Goal: Task Accomplishment & Management: Manage account settings

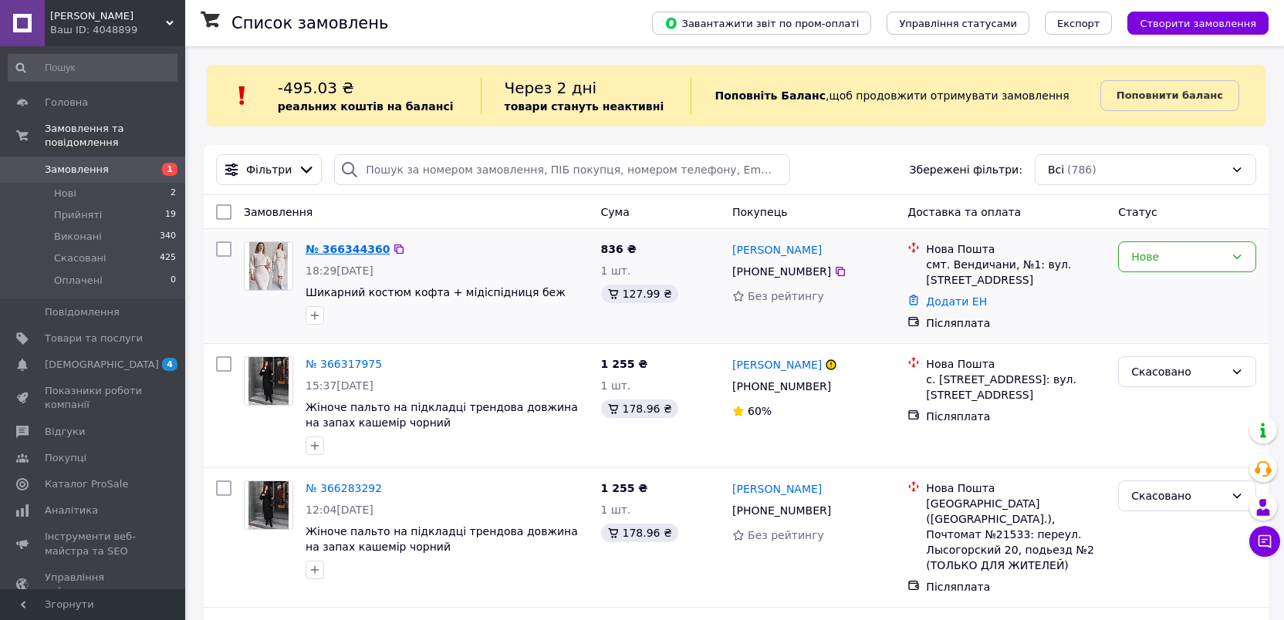
click at [346, 253] on link "№ 366344360" at bounding box center [348, 249] width 84 height 12
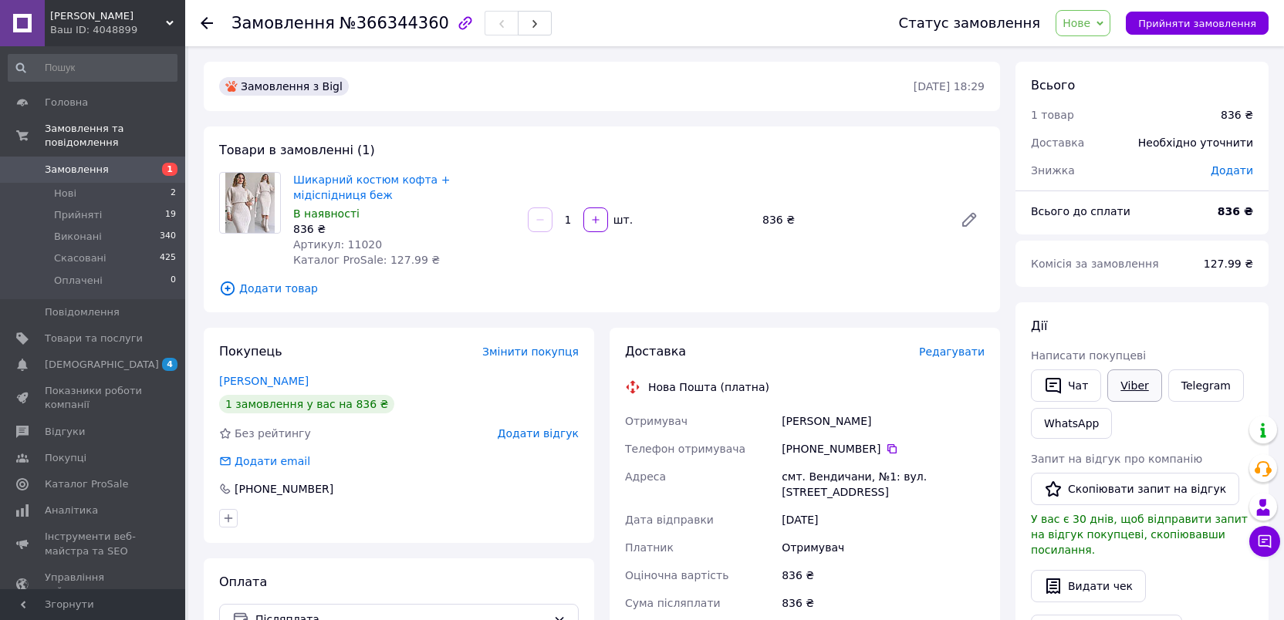
click at [1136, 384] on link "Viber" at bounding box center [1134, 386] width 54 height 32
copy link "Шикарний костюм кофта + мідіспідниця беж"
drag, startPoint x: 291, startPoint y: 169, endPoint x: 333, endPoint y: 200, distance: 52.5
click at [333, 200] on div "Шикарний костюм кофта + мідіспідниця беж В наявності 836 ₴ Артикул: 11020 Катал…" at bounding box center [404, 220] width 235 height 102
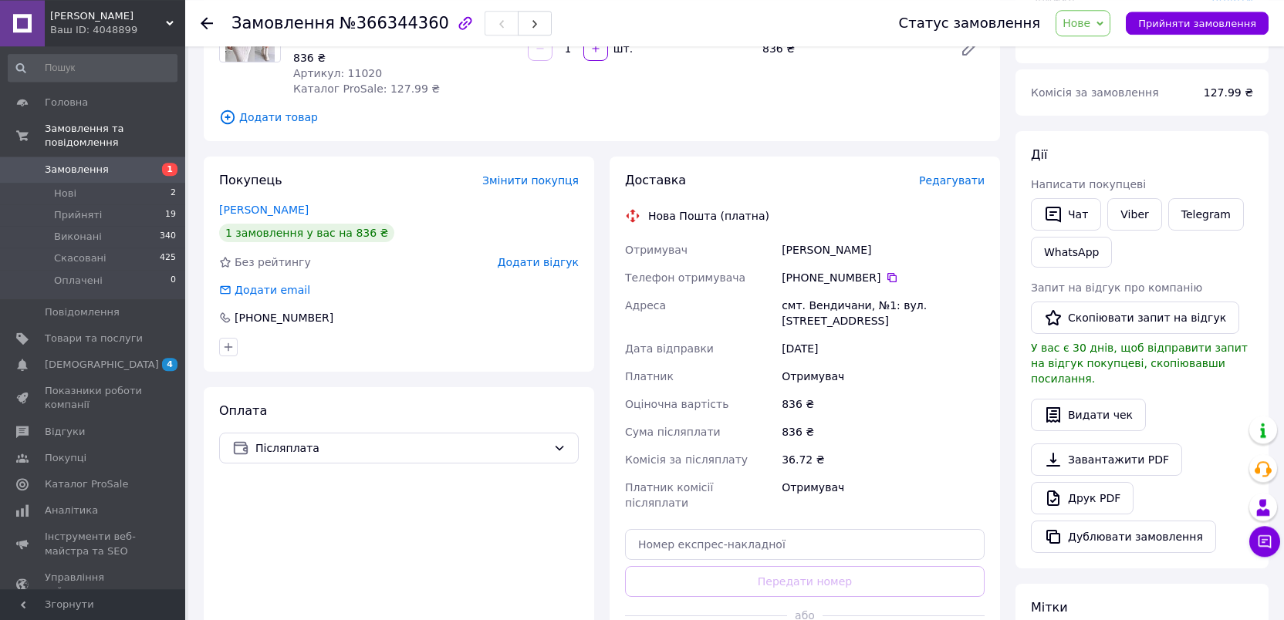
scroll to position [187, 0]
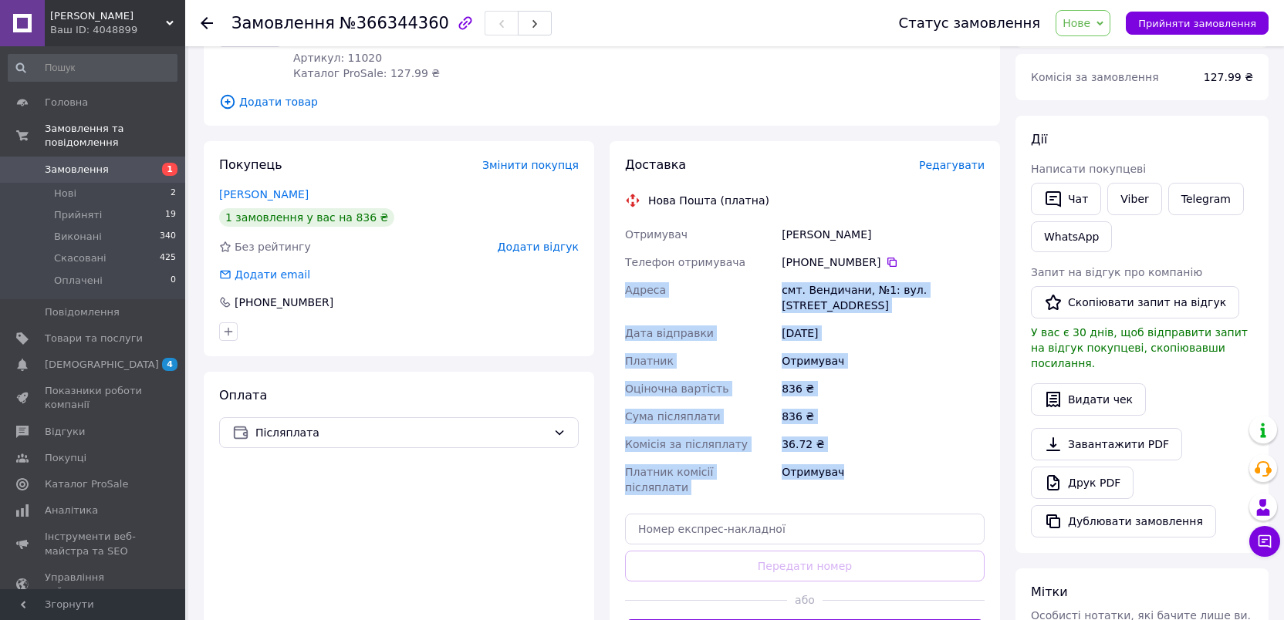
copy div "[GEOGRAPHIC_DATA] смт. Вендичани, №1: вул. Соборна, 53 Дата відправки [DATE] Пл…"
drag, startPoint x: 639, startPoint y: 250, endPoint x: 870, endPoint y: 461, distance: 313.0
click at [870, 461] on div "Отримувач [PERSON_NAME] Телефон отримувача [PHONE_NUMBER]   Адреса смт. Вендича…" at bounding box center [805, 361] width 366 height 281
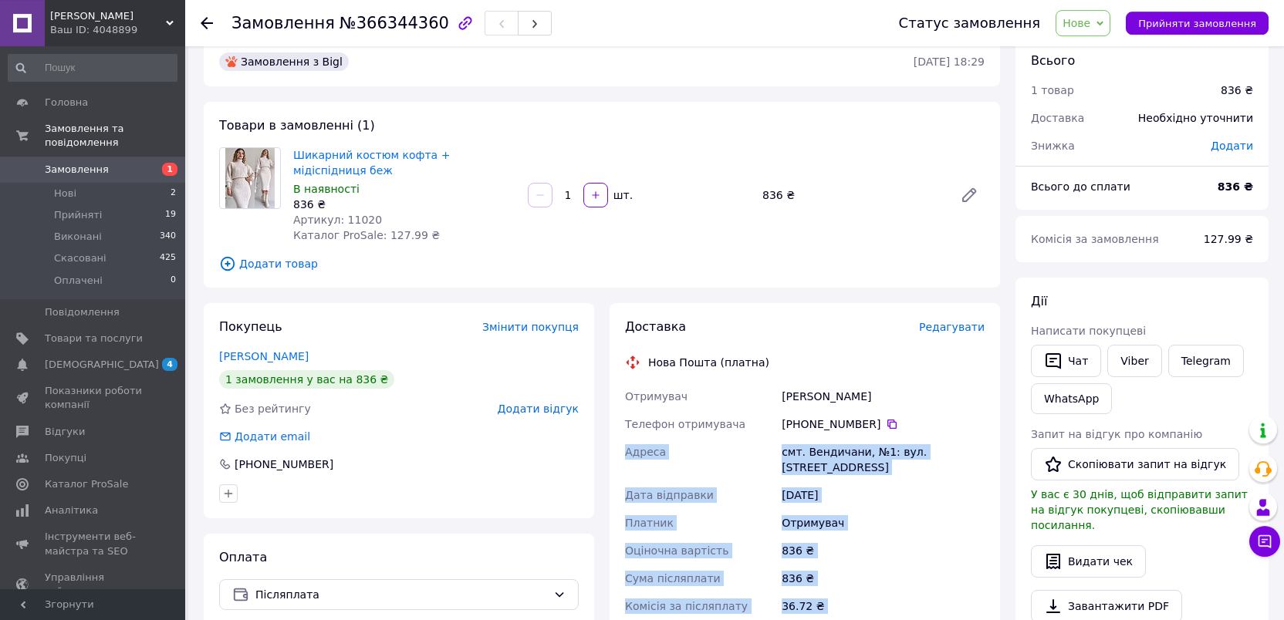
scroll to position [0, 0]
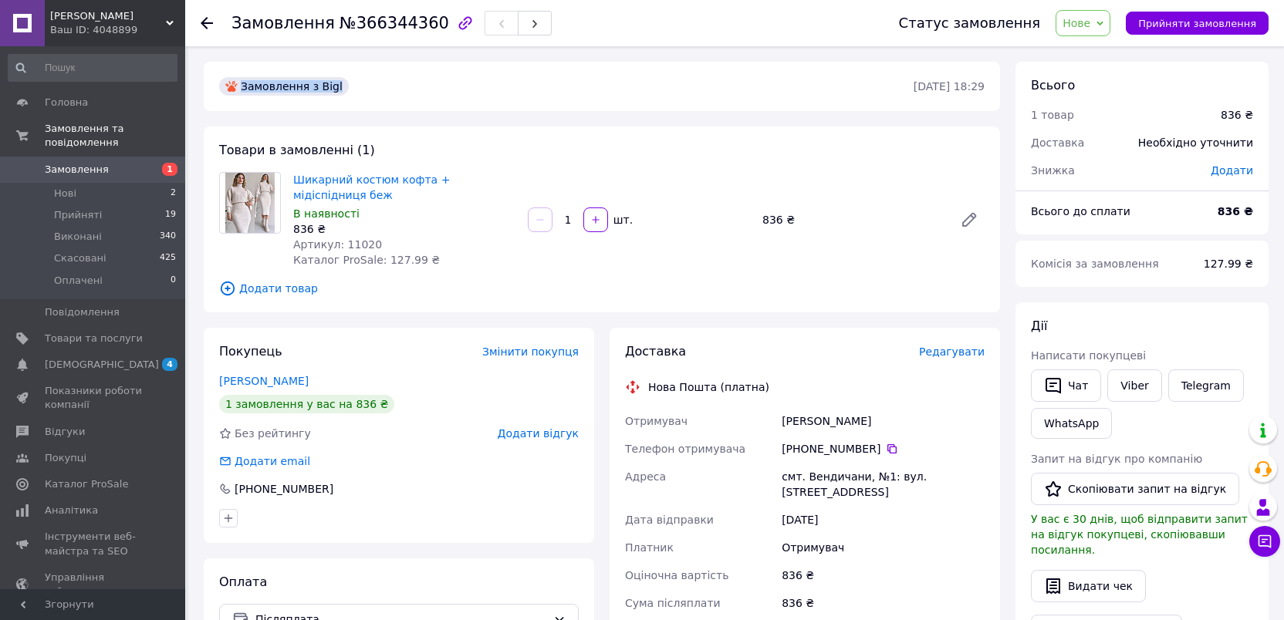
drag, startPoint x: 349, startPoint y: 22, endPoint x: 401, endPoint y: 55, distance: 62.1
click at [419, 32] on div "Замовлення №366344360" at bounding box center [341, 23] width 218 height 17
click at [399, 54] on div "Замовлення №366344360 Статус замовлення [GEOGRAPHIC_DATA] Скасовано Оплачено Пр…" at bounding box center [736, 584] width 1096 height 1077
copy span "366344360"
drag, startPoint x: 343, startPoint y: 22, endPoint x: 421, endPoint y: 36, distance: 79.3
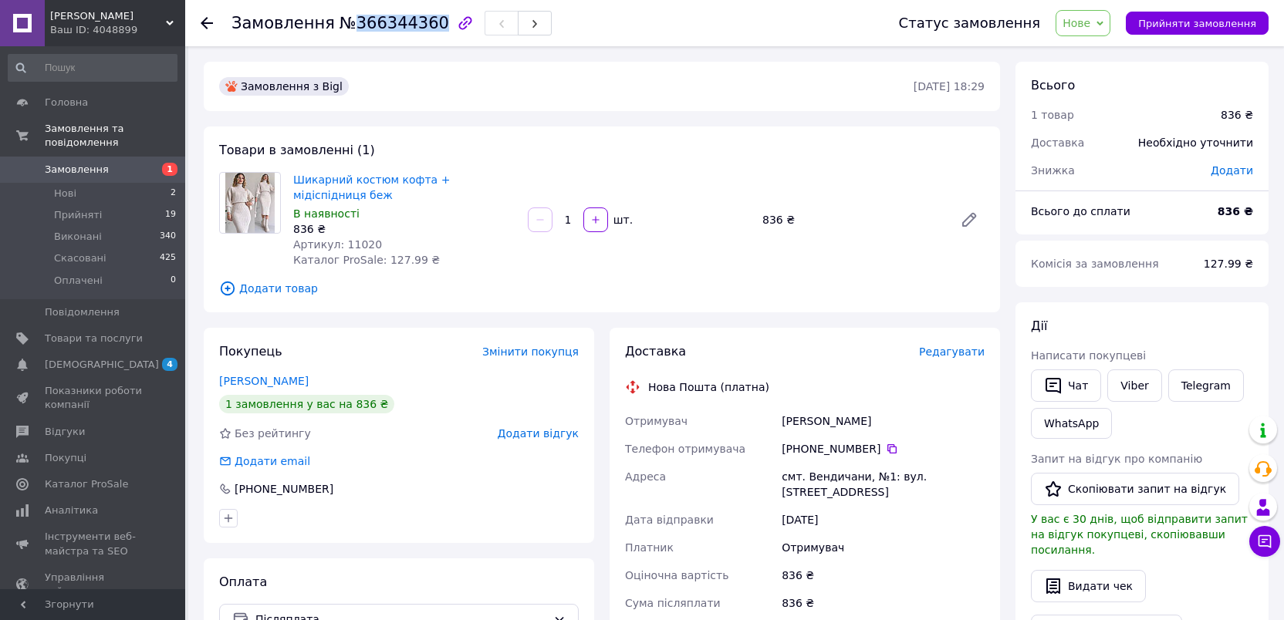
click at [421, 32] on div "Замовлення №366344360" at bounding box center [341, 23] width 218 height 17
click at [48, 157] on link "Замовлення 1" at bounding box center [92, 170] width 185 height 26
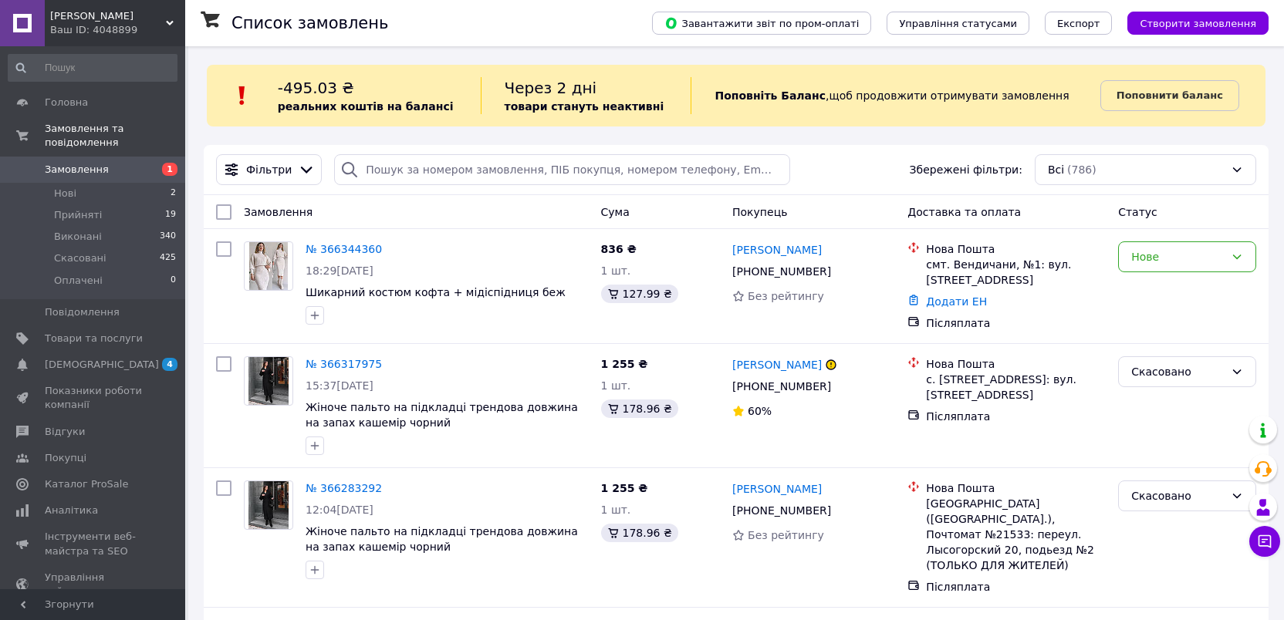
drag, startPoint x: 329, startPoint y: 367, endPoint x: 273, endPoint y: 113, distance: 260.7
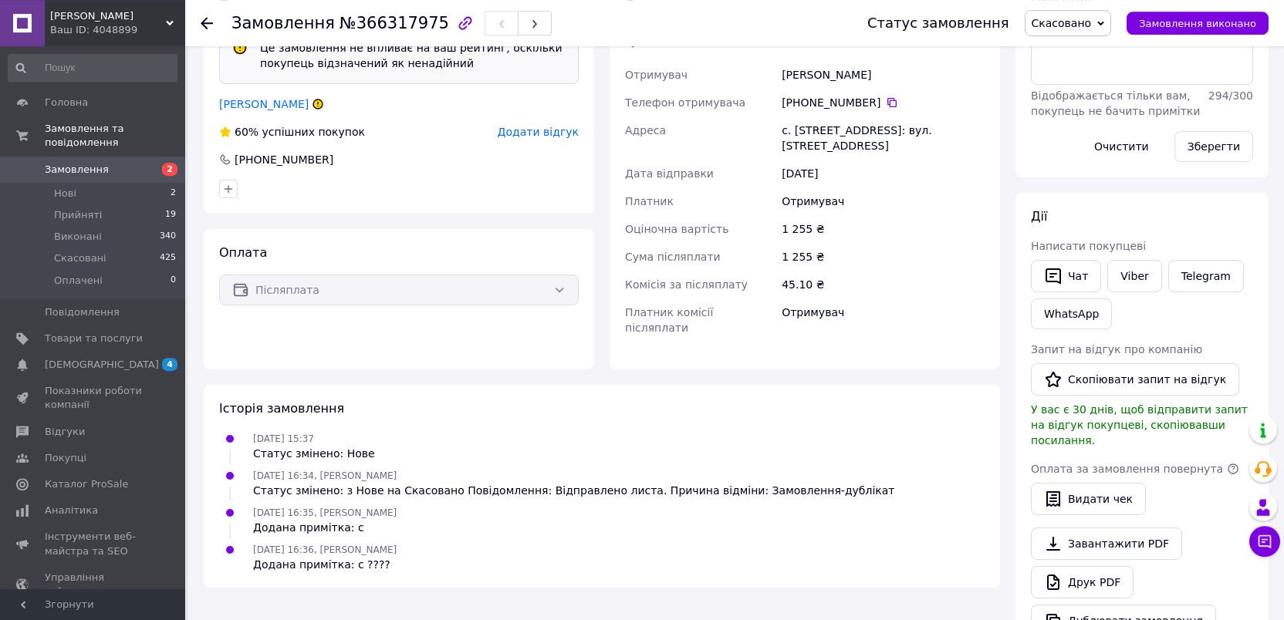
scroll to position [374, 0]
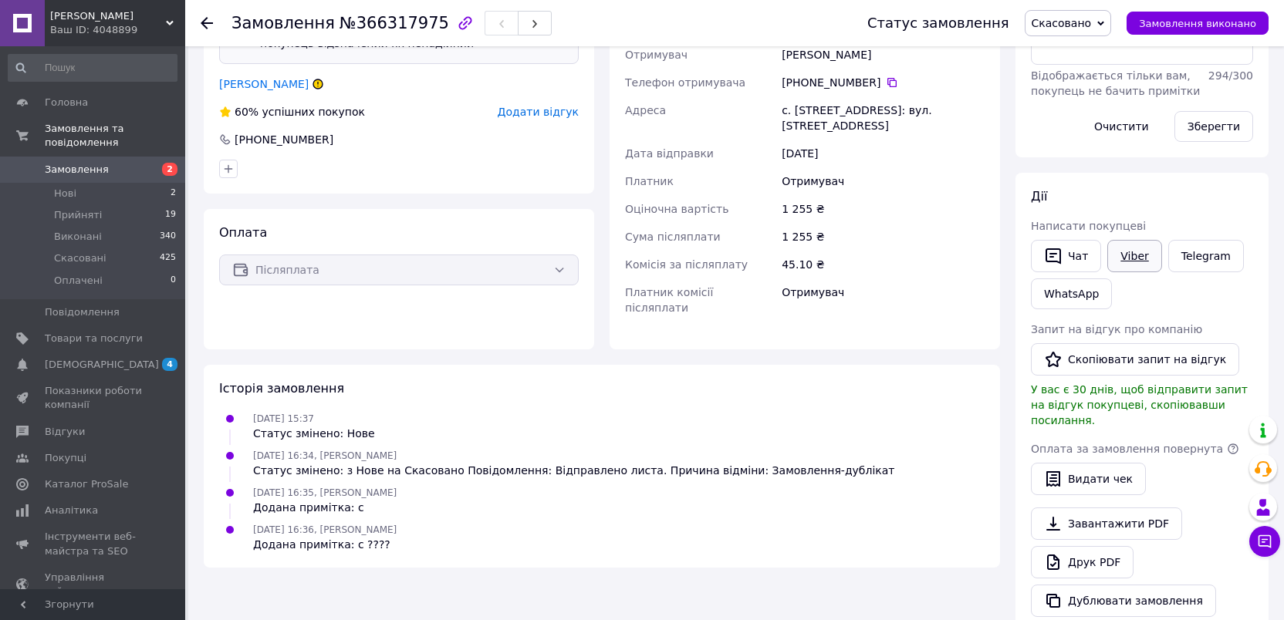
click at [1141, 253] on link "Viber" at bounding box center [1134, 256] width 54 height 32
